Goal: Find specific page/section: Find specific page/section

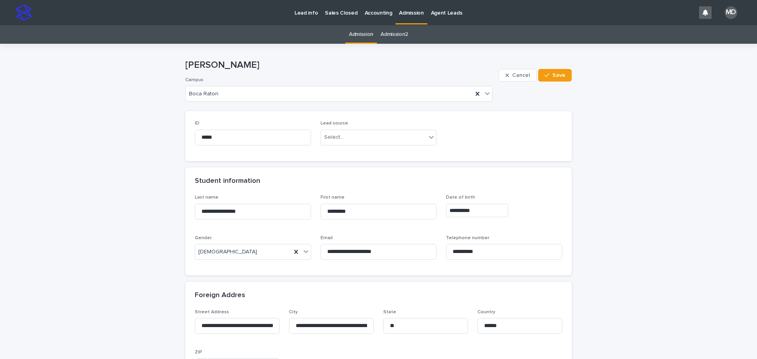
click at [406, 8] on p "Admission" at bounding box center [411, 8] width 24 height 17
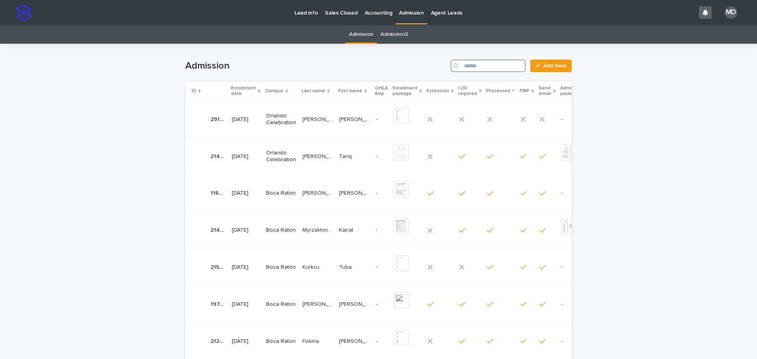
click at [485, 66] on input "Search" at bounding box center [488, 66] width 75 height 13
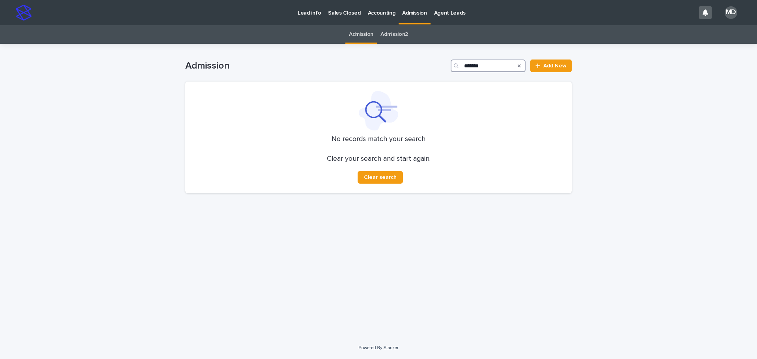
type input "*******"
